Goal: Navigation & Orientation: Find specific page/section

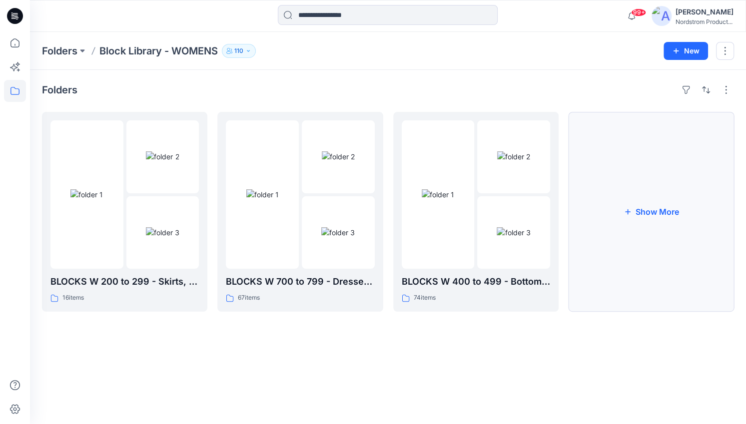
click at [652, 230] on button "Show More" at bounding box center [651, 212] width 165 height 200
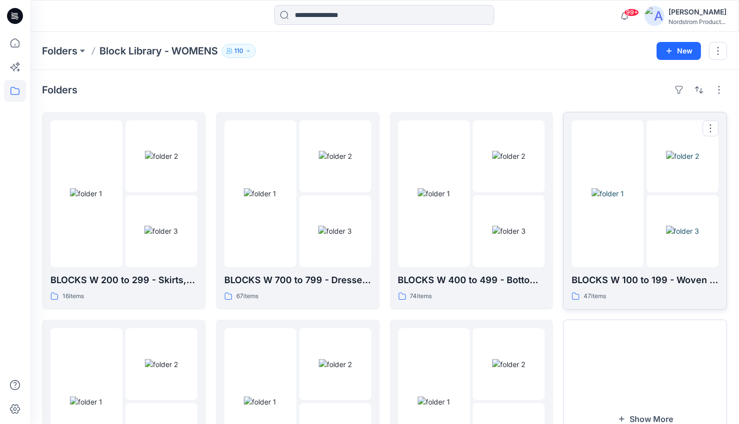
click at [628, 236] on div at bounding box center [608, 193] width 72 height 147
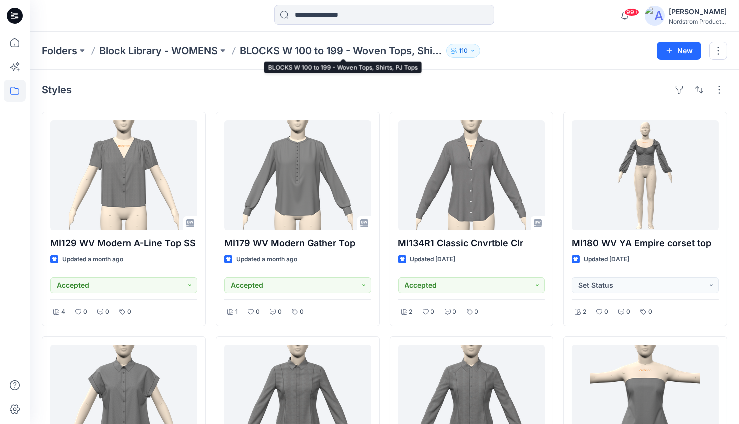
click at [278, 51] on p "BLOCKS W 100 to 199 - Woven Tops, Shirts, PJ Tops" at bounding box center [341, 51] width 202 height 14
click at [218, 47] on p "Block Library - WOMENS" at bounding box center [158, 51] width 118 height 14
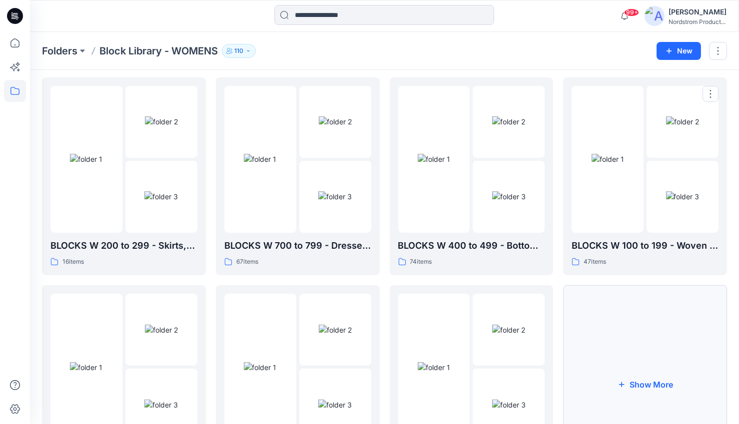
scroll to position [94, 0]
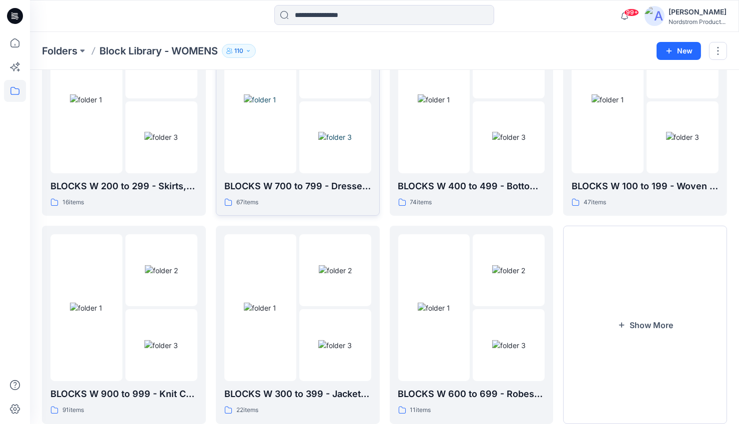
click at [293, 137] on div at bounding box center [260, 99] width 72 height 147
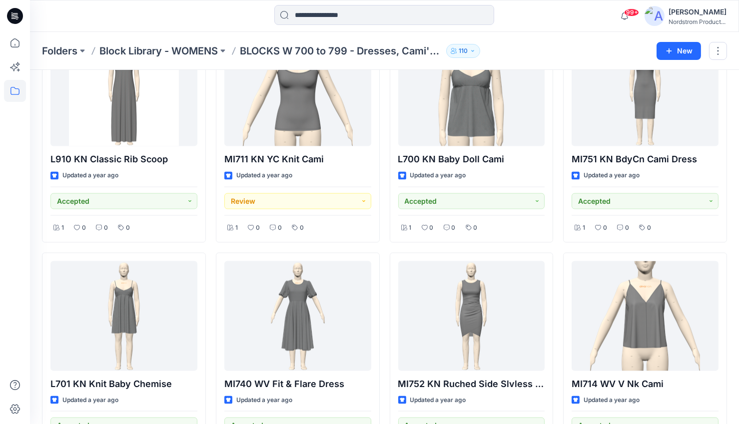
scroll to position [3019, 0]
